Goal: Task Accomplishment & Management: Use online tool/utility

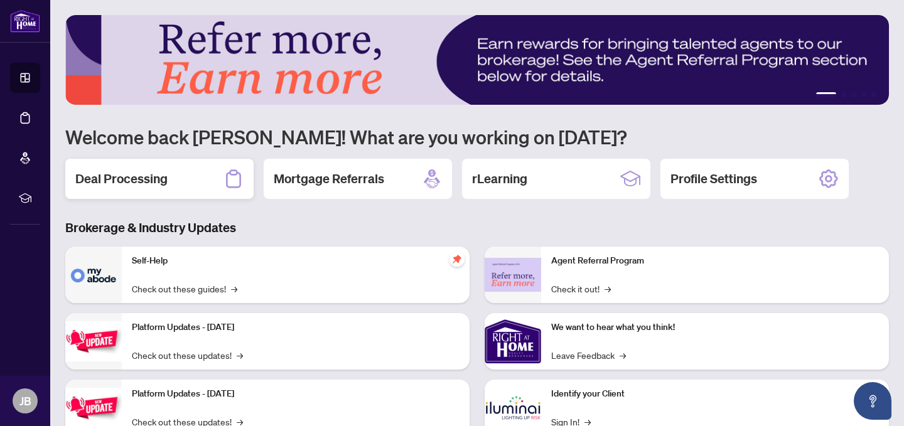
click at [155, 176] on h2 "Deal Processing" at bounding box center [121, 179] width 92 height 18
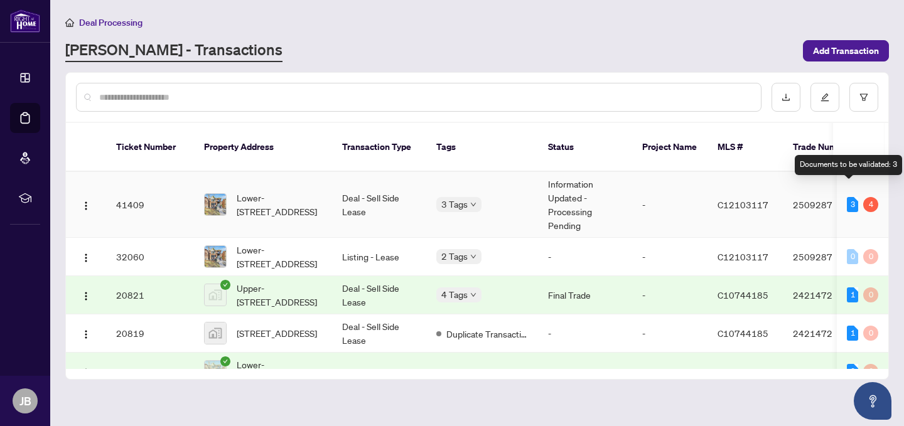
click at [850, 197] on div "3" at bounding box center [851, 204] width 11 height 15
click at [870, 197] on div "4" at bounding box center [870, 204] width 15 height 15
click at [380, 188] on td "Deal - Sell Side Lease" at bounding box center [379, 205] width 94 height 66
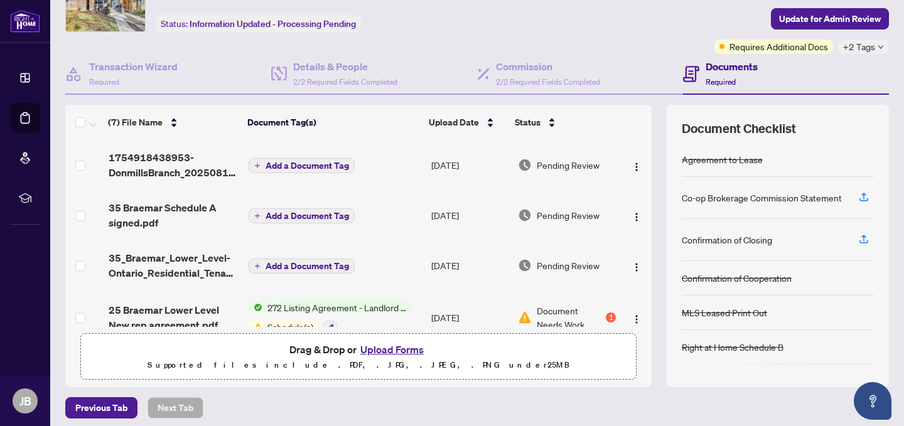
click at [417, 162] on td "Add a Document Tag" at bounding box center [334, 165] width 183 height 50
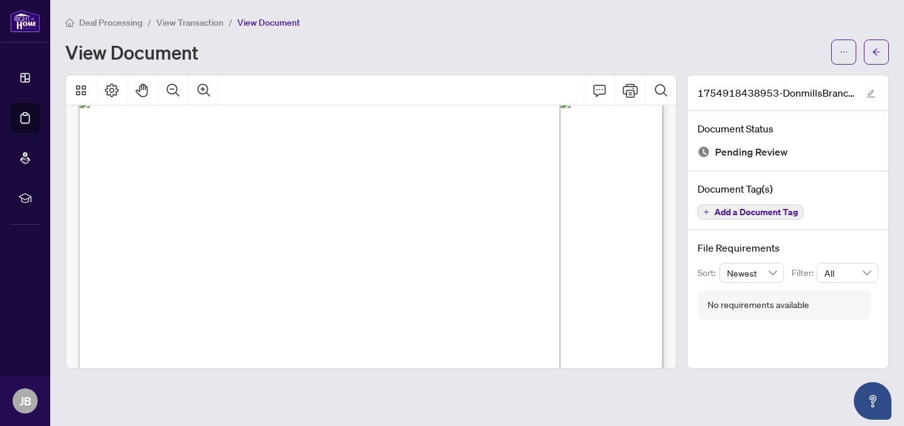
scroll to position [518, 0]
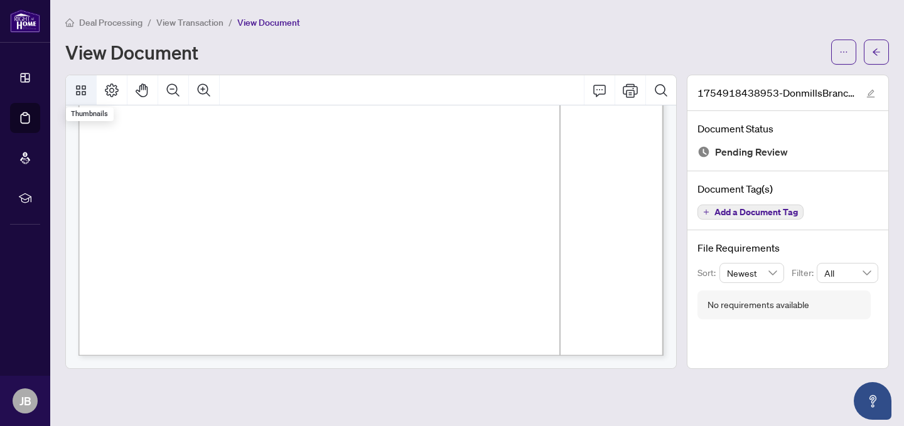
click at [83, 88] on icon "Thumbnails" at bounding box center [81, 90] width 10 height 10
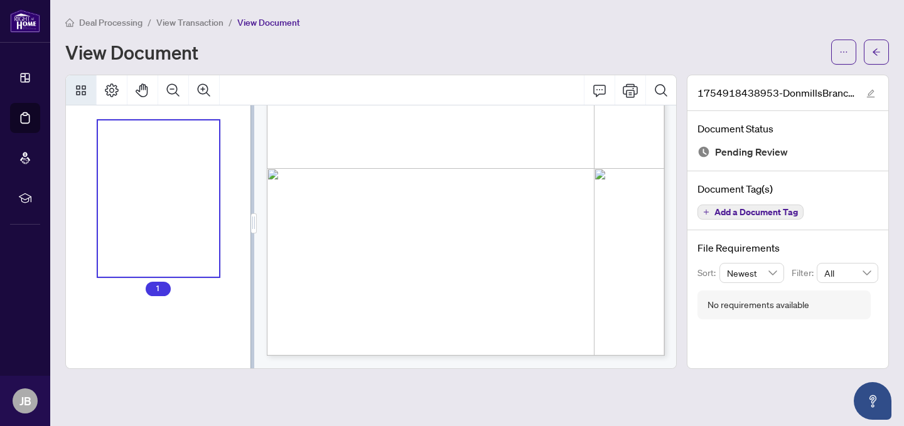
scroll to position [277, 0]
click at [547, 243] on div "Page 1" at bounding box center [473, 107] width 412 height 533
click at [285, 21] on span "View Document" at bounding box center [268, 22] width 63 height 11
click at [272, 24] on span "View Document" at bounding box center [268, 22] width 63 height 11
click at [272, 23] on span "View Document" at bounding box center [268, 22] width 63 height 11
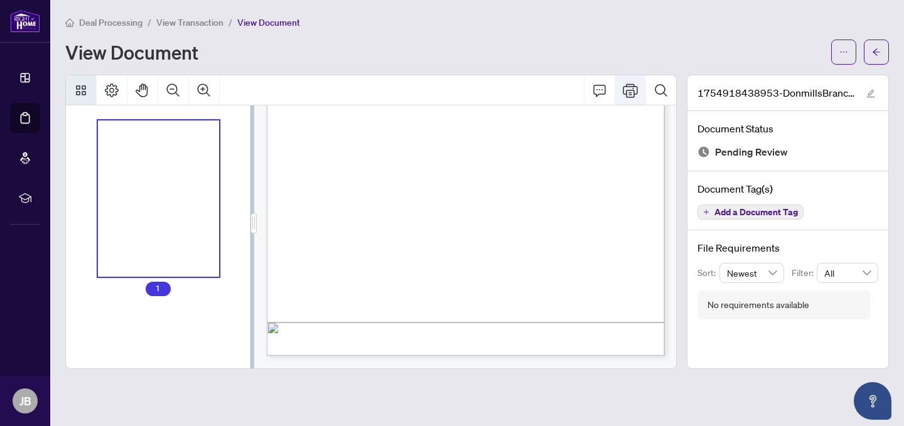
click at [633, 90] on icon "Print" at bounding box center [629, 90] width 15 height 14
